Goal: Information Seeking & Learning: Find specific fact

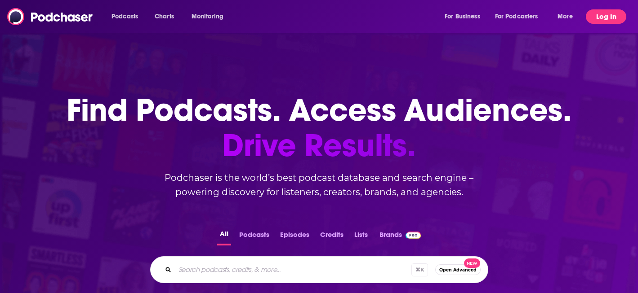
click at [612, 17] on button "Log In" at bounding box center [605, 16] width 40 height 14
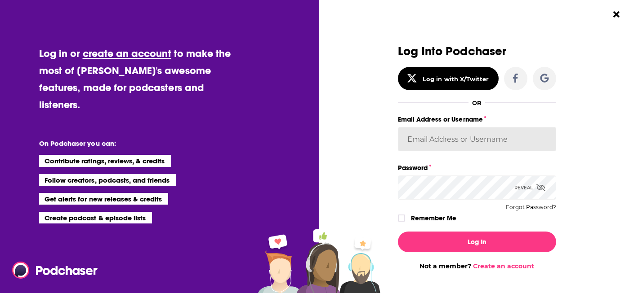
type input "WachsmanNY"
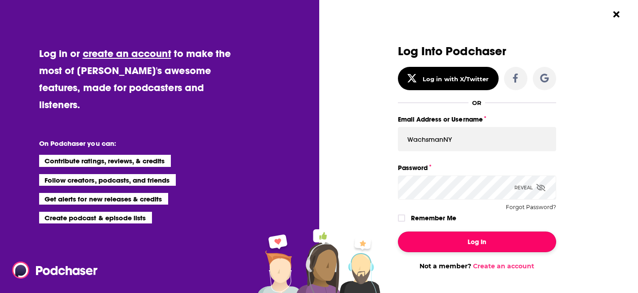
click at [498, 248] on button "Log In" at bounding box center [477, 242] width 158 height 21
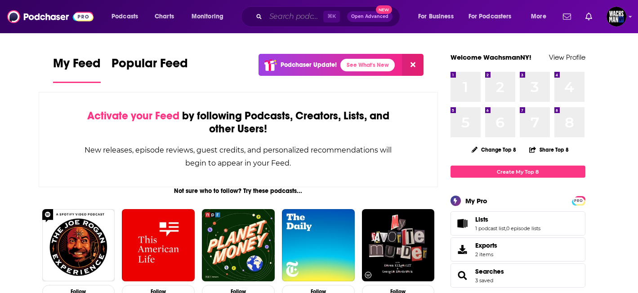
click at [278, 17] on input "Search podcasts, credits, & more..." at bounding box center [295, 16] width 58 height 14
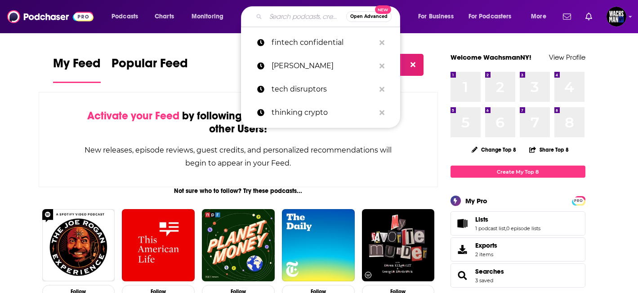
paste input "BlockDrops Podcast"
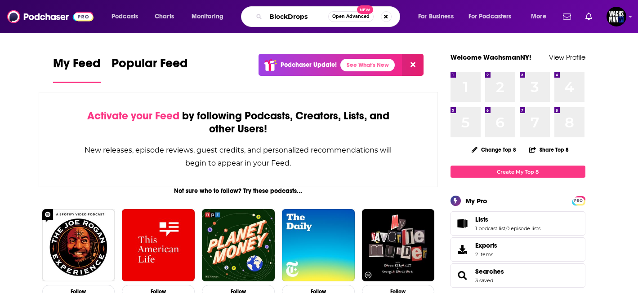
type input "BlockDrops"
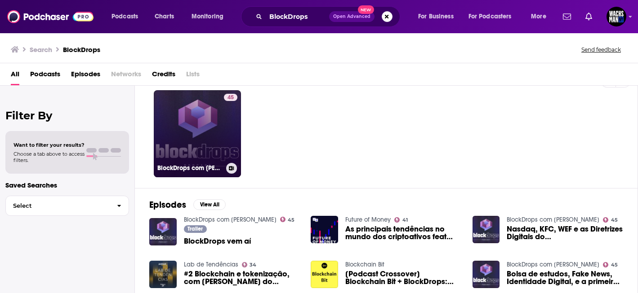
scroll to position [27, 0]
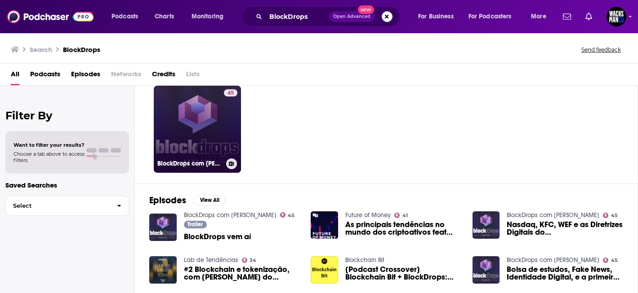
click at [189, 138] on link "45 BlockDrops com [PERSON_NAME]" at bounding box center [197, 129] width 87 height 87
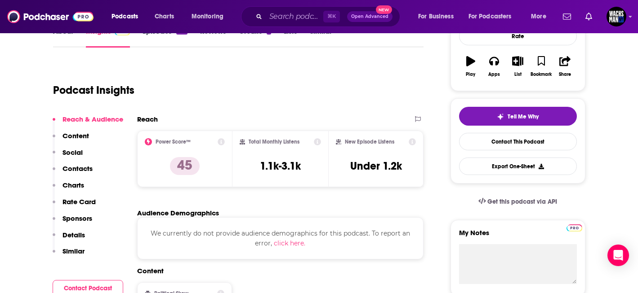
scroll to position [147, 0]
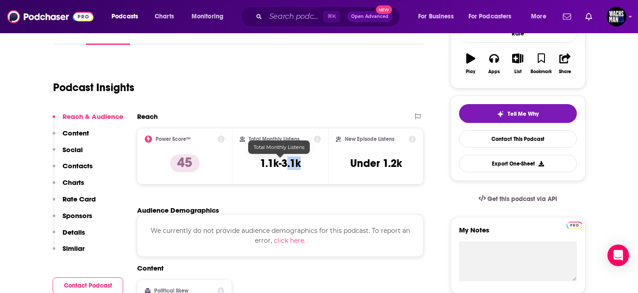
drag, startPoint x: 306, startPoint y: 166, endPoint x: 284, endPoint y: 166, distance: 21.6
click at [284, 166] on div "Total Monthly Listens 1.1k-3.1k" at bounding box center [279, 156] width 81 height 41
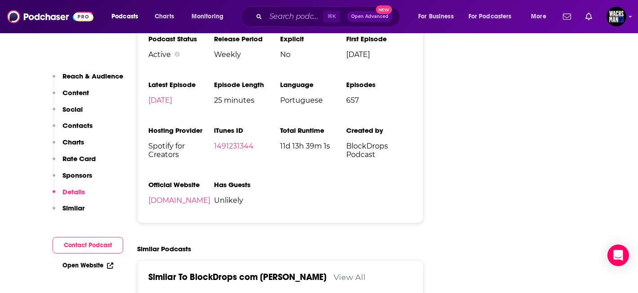
scroll to position [1155, 0]
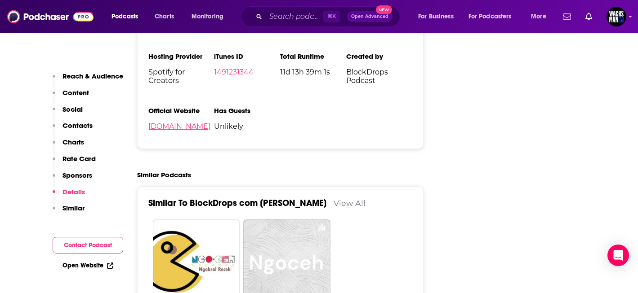
click at [204, 126] on link "[DOMAIN_NAME]" at bounding box center [179, 126] width 62 height 9
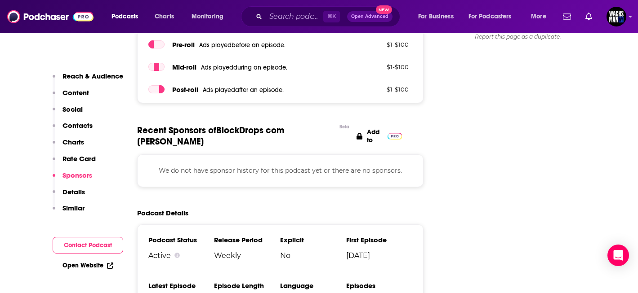
scroll to position [878, 0]
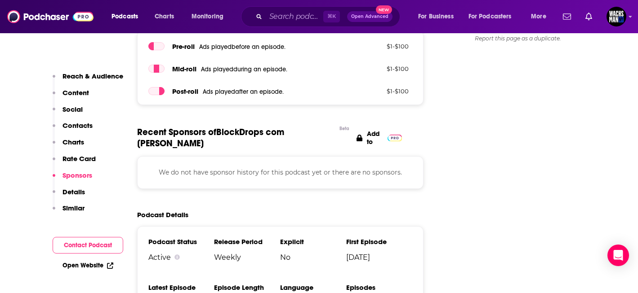
drag, startPoint x: 278, startPoint y: 144, endPoint x: 286, endPoint y: 136, distance: 11.1
click at [286, 136] on span "Recent Sponsors of BlockDrops com [PERSON_NAME]" at bounding box center [236, 138] width 198 height 22
copy span "[PERSON_NAME]"
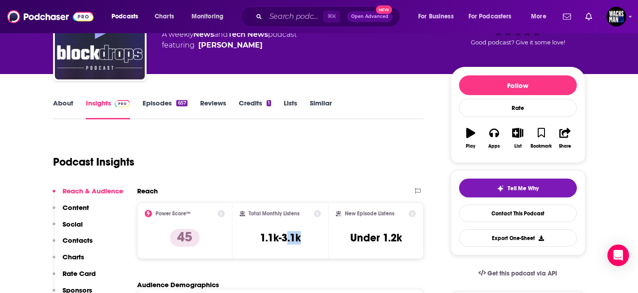
scroll to position [46, 0]
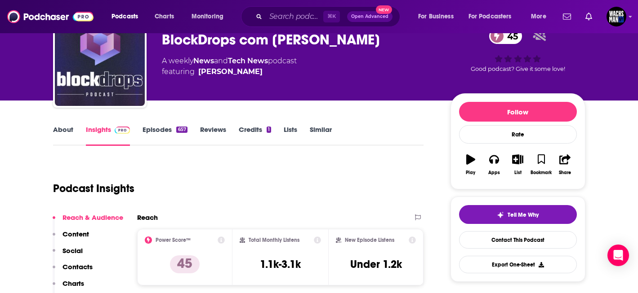
click at [67, 125] on div "About Insights Episodes 657 Reviews Credits 1 Lists Similar" at bounding box center [238, 135] width 371 height 22
click at [62, 132] on link "About" at bounding box center [63, 135] width 20 height 21
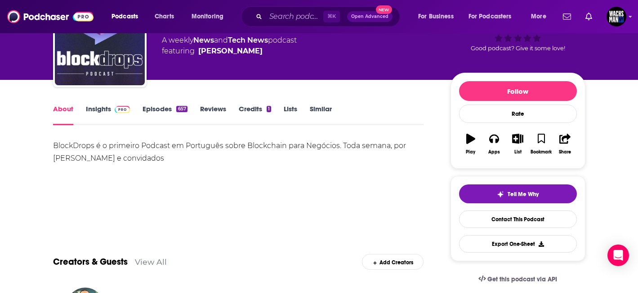
scroll to position [68, 0]
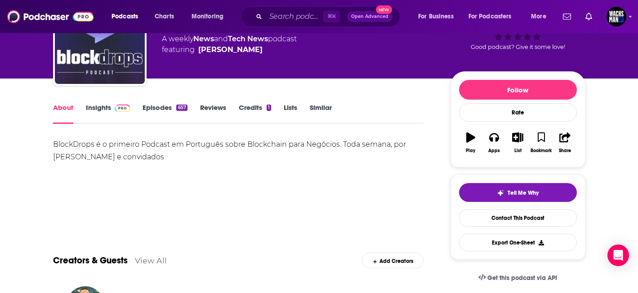
drag, startPoint x: 215, startPoint y: 167, endPoint x: 184, endPoint y: 164, distance: 30.6
click at [184, 164] on div "BlockDrops é o primeiro Podcast em Português sobre Blockchain para Negócios. To…" at bounding box center [238, 169] width 371 height 63
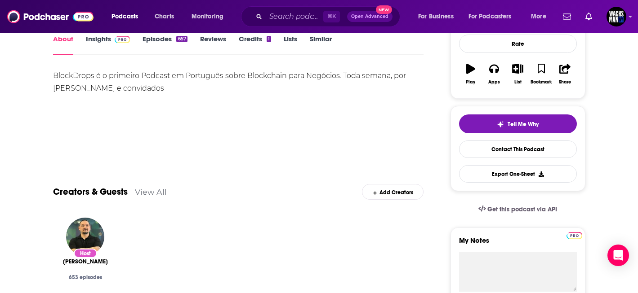
scroll to position [132, 0]
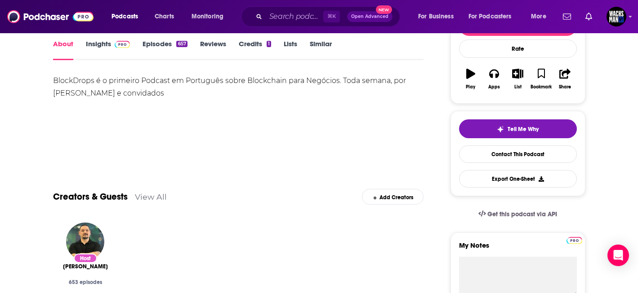
drag, startPoint x: 204, startPoint y: 94, endPoint x: 43, endPoint y: 76, distance: 161.9
copy div "BlockDrops é o primeiro Podcast em Português sobre Blockchain para Negócios. To…"
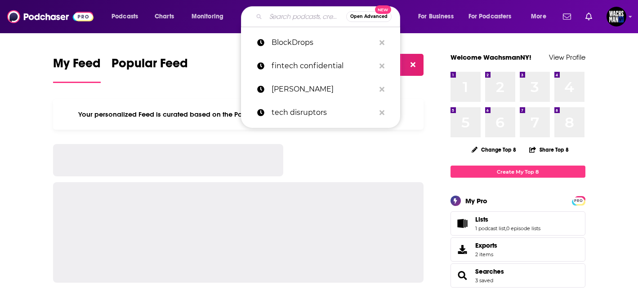
click at [298, 23] on input "Search podcasts, credits, & more..." at bounding box center [306, 16] width 80 height 14
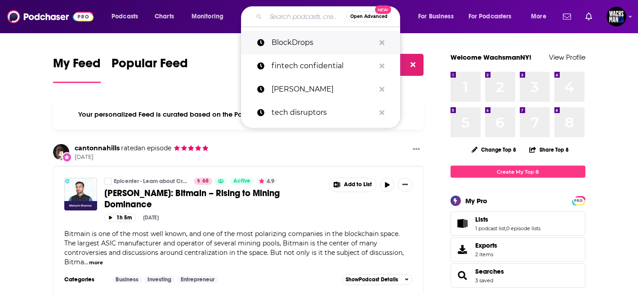
click at [299, 34] on p "BlockDrops" at bounding box center [322, 42] width 103 height 23
type input "BlockDrops"
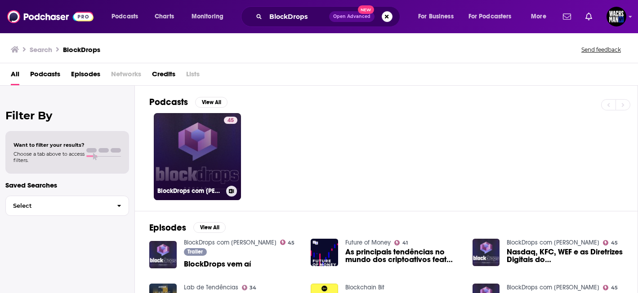
click at [200, 145] on link "45 BlockDrops com [PERSON_NAME]" at bounding box center [197, 156] width 87 height 87
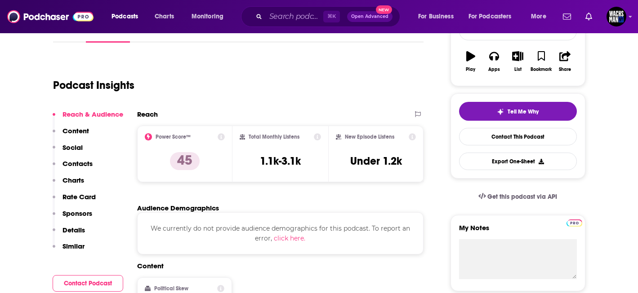
scroll to position [154, 0]
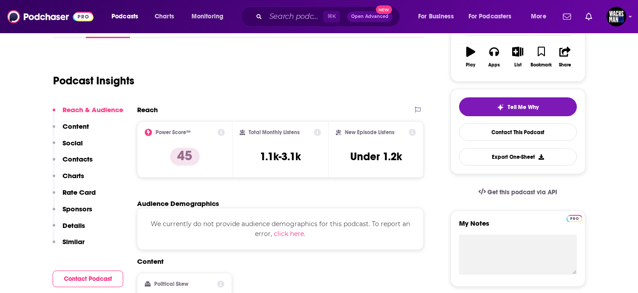
click at [319, 133] on icon at bounding box center [317, 132] width 7 height 7
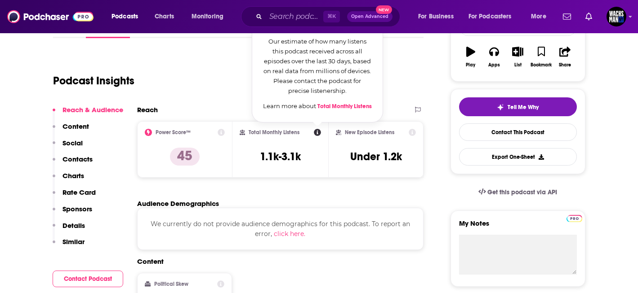
scroll to position [151, 0]
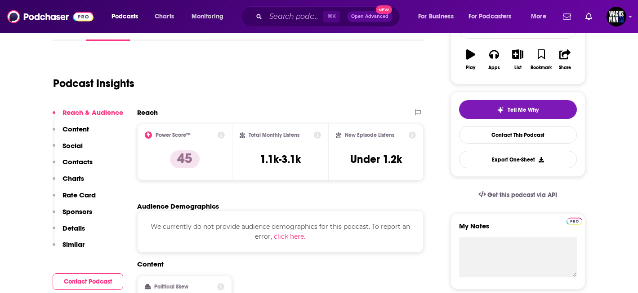
click at [300, 202] on div "Audience Demographics" at bounding box center [276, 206] width 279 height 9
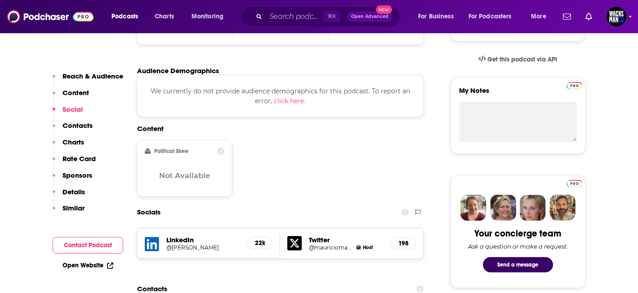
scroll to position [341, 0]
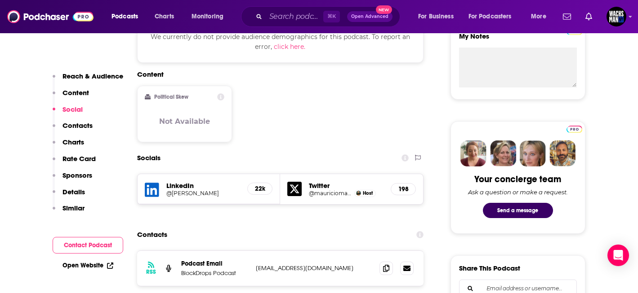
click at [222, 193] on h5 "@[PERSON_NAME]" at bounding box center [203, 193] width 74 height 7
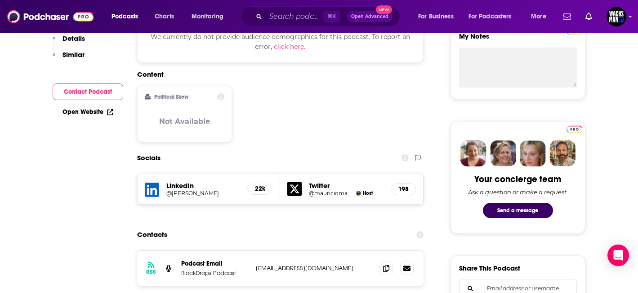
scroll to position [0, 0]
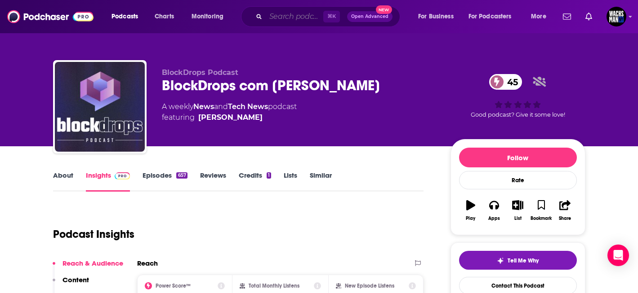
click at [278, 11] on input "Search podcasts, credits, & more..." at bounding box center [295, 16] width 58 height 14
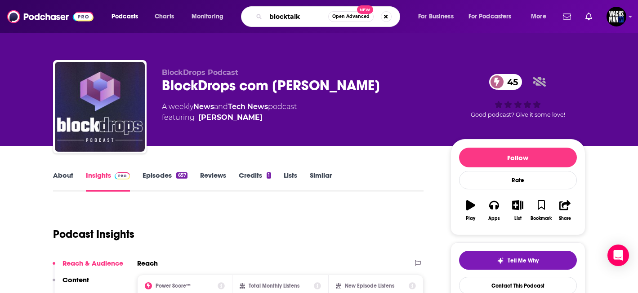
type input "blocktalks"
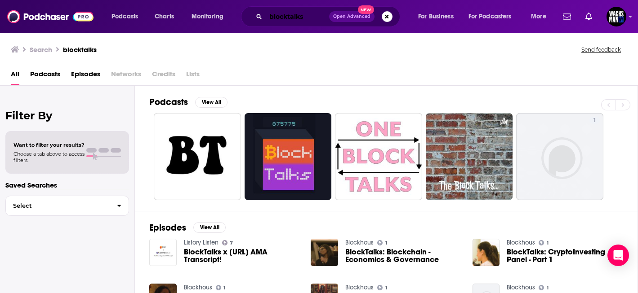
click at [315, 17] on input "blocktalks" at bounding box center [297, 16] width 63 height 14
